Goal: Task Accomplishment & Management: Use online tool/utility

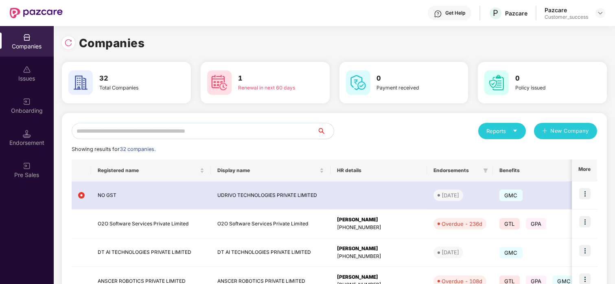
click at [161, 125] on input "text" at bounding box center [195, 131] width 246 height 16
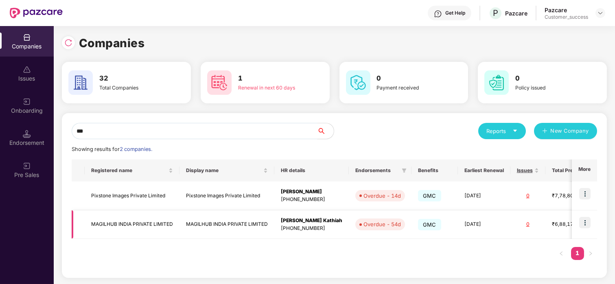
type input "***"
click at [588, 224] on img at bounding box center [584, 222] width 11 height 11
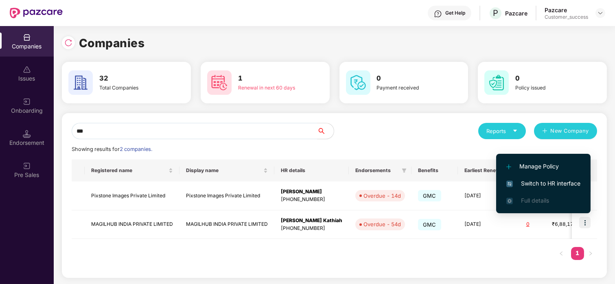
click at [553, 189] on li "Switch to HR interface" at bounding box center [543, 183] width 94 height 17
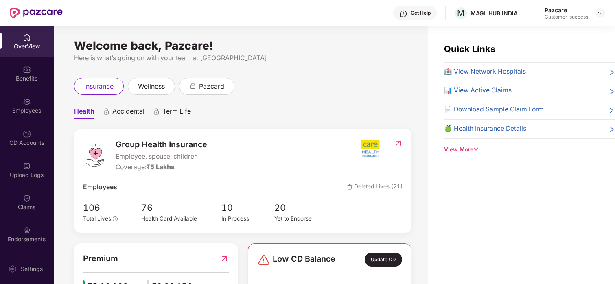
click at [39, 107] on div "Employees" at bounding box center [27, 111] width 54 height 8
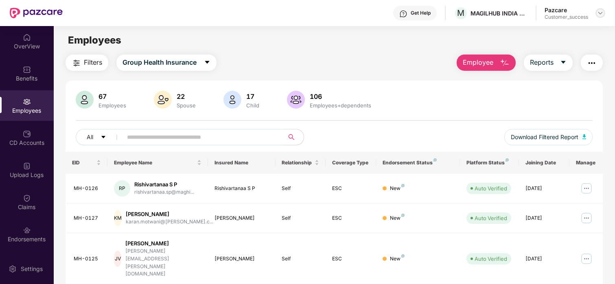
click at [597, 16] on div at bounding box center [601, 13] width 10 height 10
click at [597, 16] on img at bounding box center [600, 13] width 7 height 7
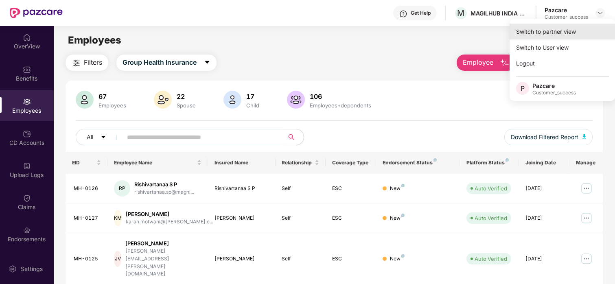
click at [571, 28] on div "Switch to partner view" at bounding box center [563, 32] width 106 height 16
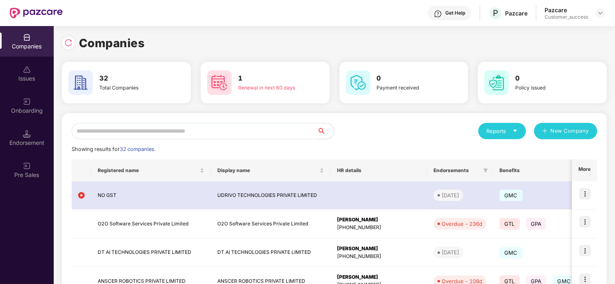
click at [219, 136] on input "text" at bounding box center [195, 131] width 246 height 16
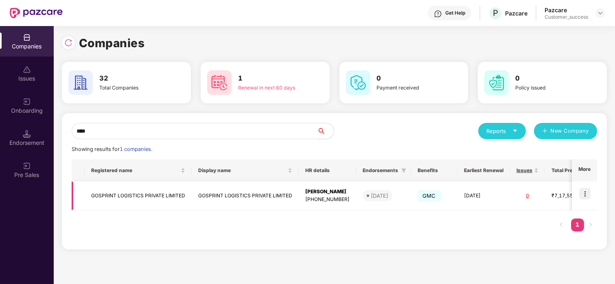
type input "****"
click at [583, 193] on img at bounding box center [584, 193] width 11 height 11
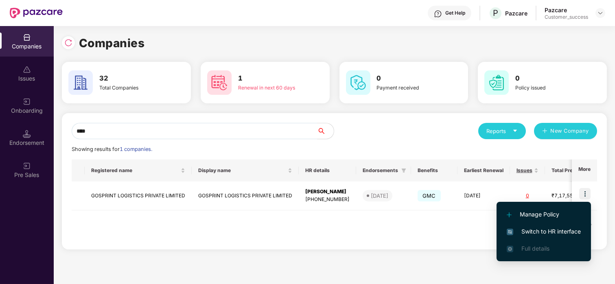
click at [528, 231] on span "Switch to HR interface" at bounding box center [544, 231] width 74 height 9
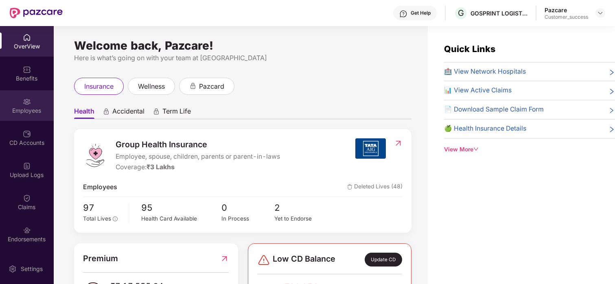
click at [23, 103] on img at bounding box center [27, 102] width 8 height 8
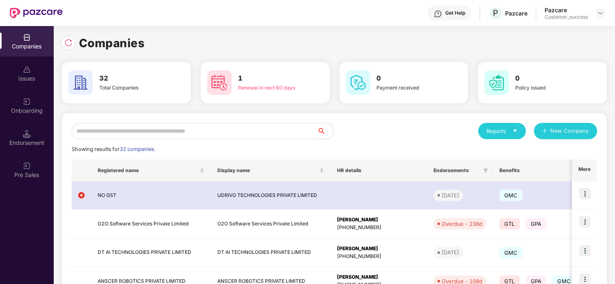
click at [147, 133] on input "text" at bounding box center [195, 131] width 246 height 16
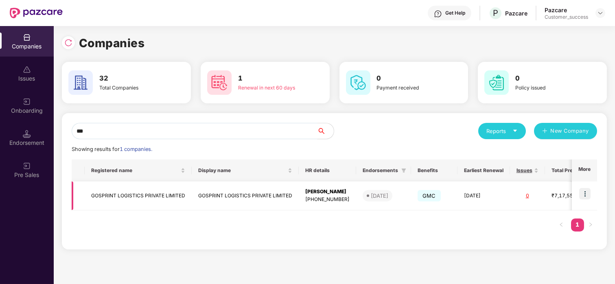
type input "***"
click at [587, 188] on img at bounding box center [584, 193] width 11 height 11
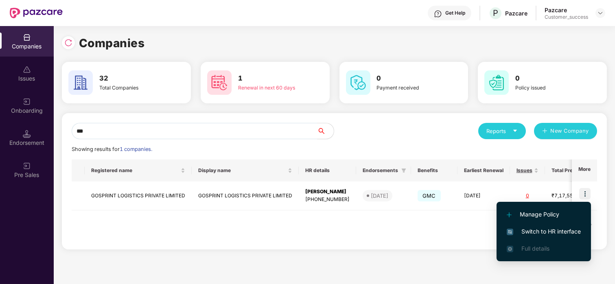
click at [541, 224] on li "Switch to HR interface" at bounding box center [544, 231] width 94 height 17
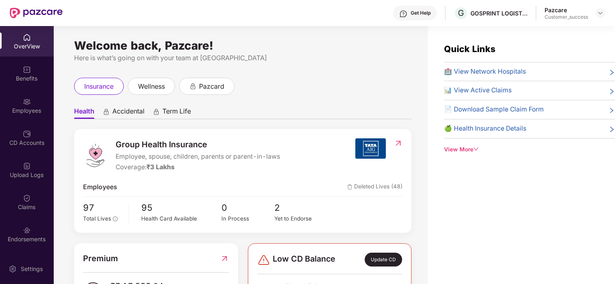
click at [15, 110] on div "Employees" at bounding box center [27, 111] width 54 height 8
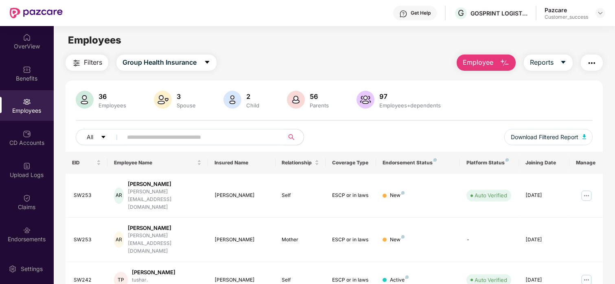
click at [234, 134] on input "text" at bounding box center [200, 137] width 146 height 12
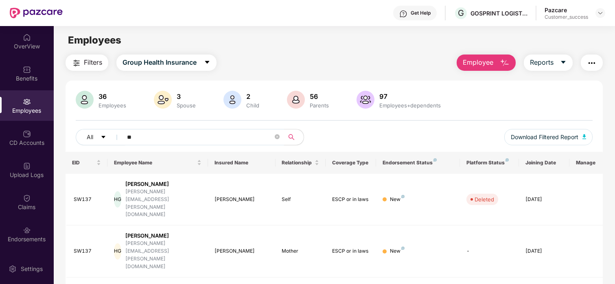
type input "*"
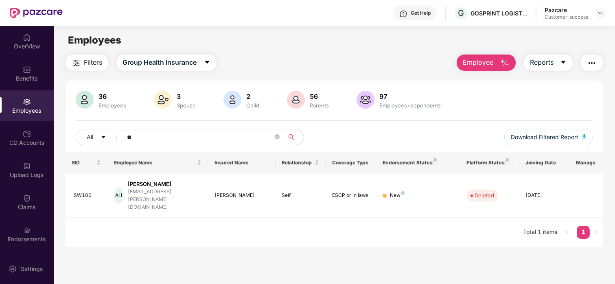
type input "*"
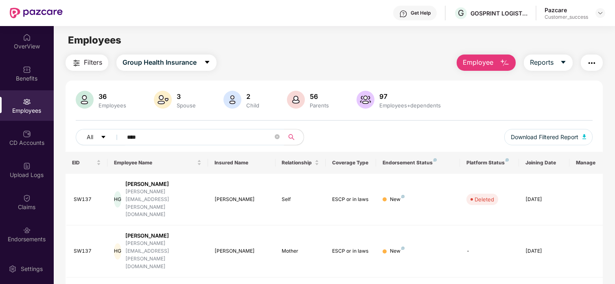
type input "****"
